Goal: Information Seeking & Learning: Learn about a topic

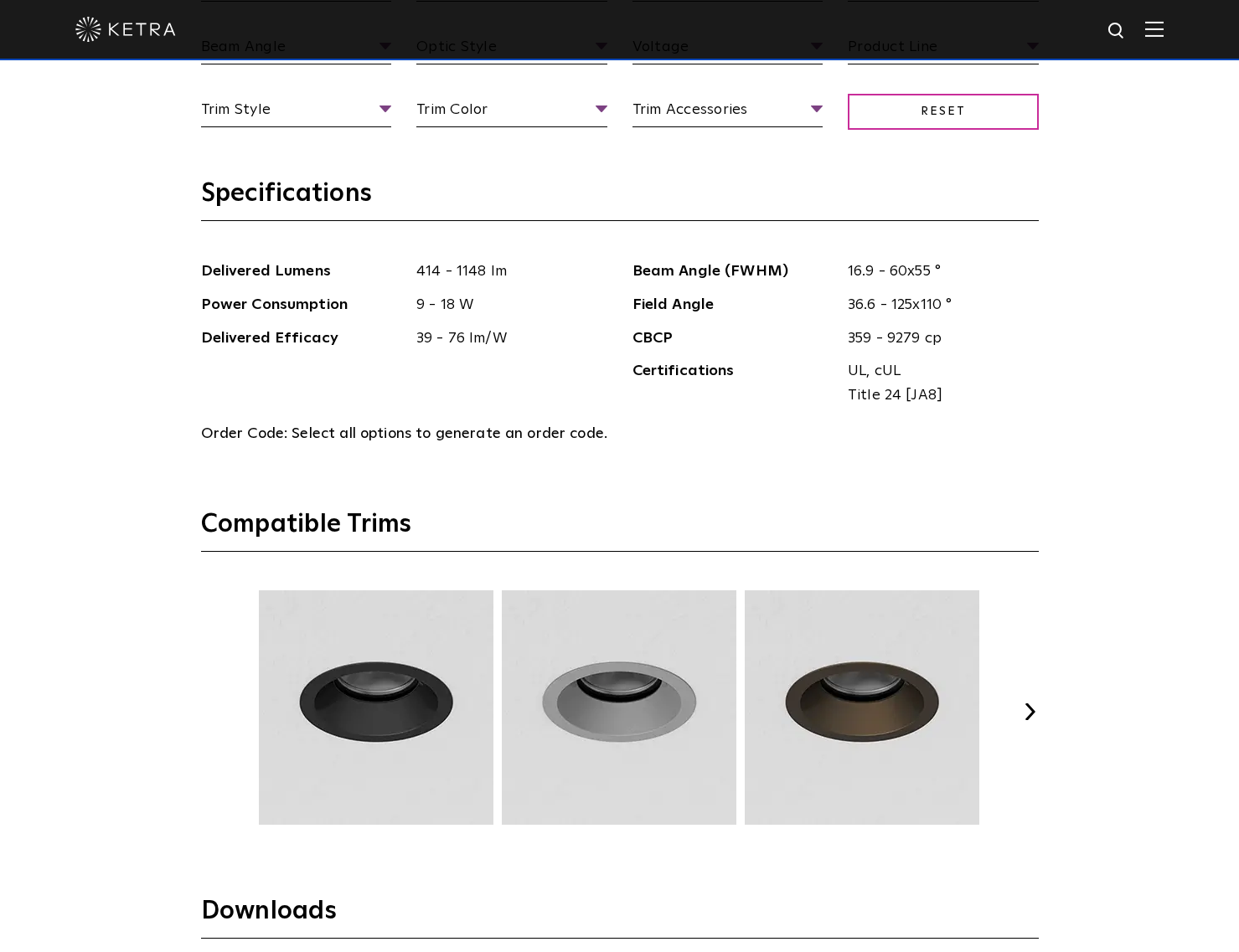
scroll to position [2119, 0]
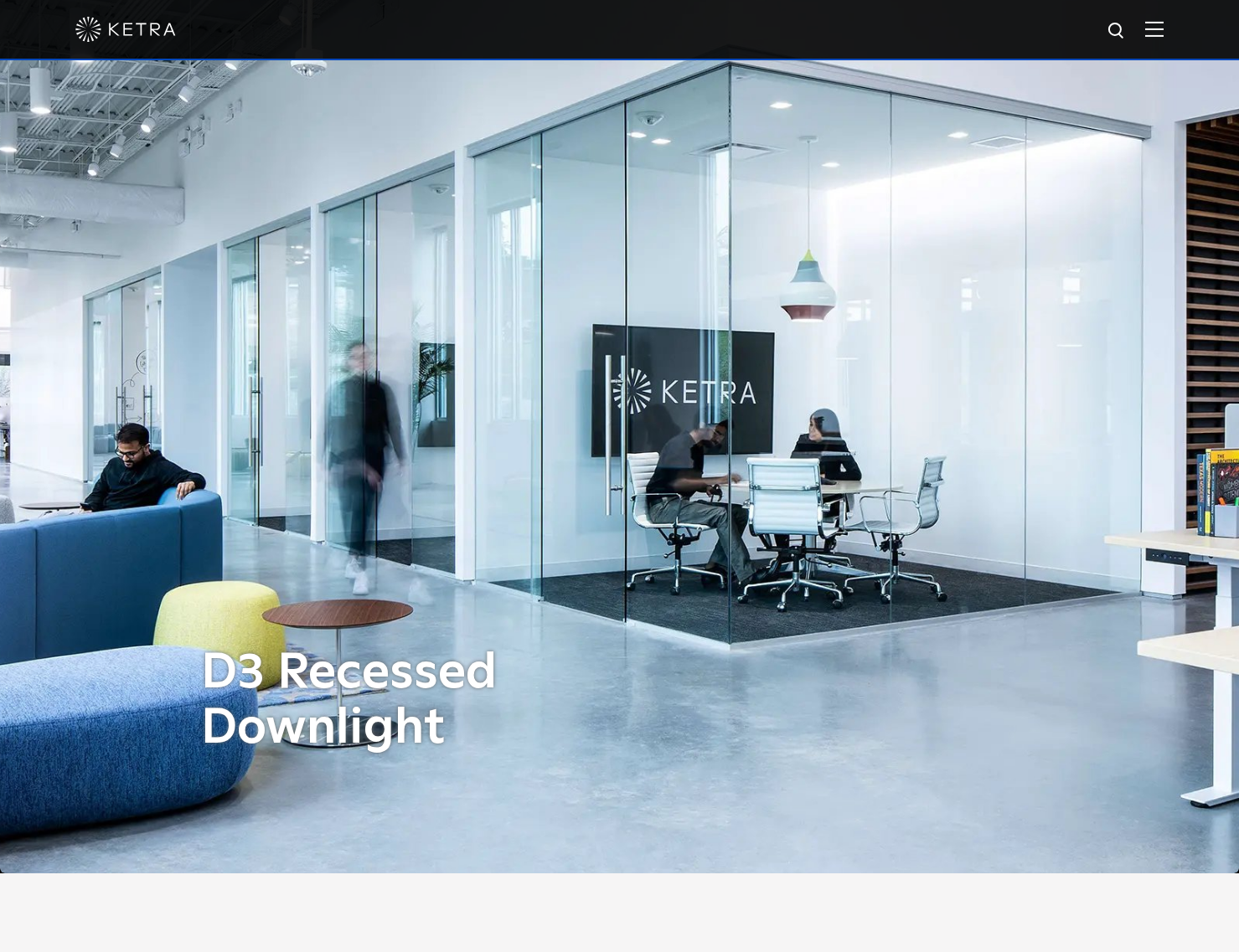
scroll to position [83, 0]
